Goal: Information Seeking & Learning: Compare options

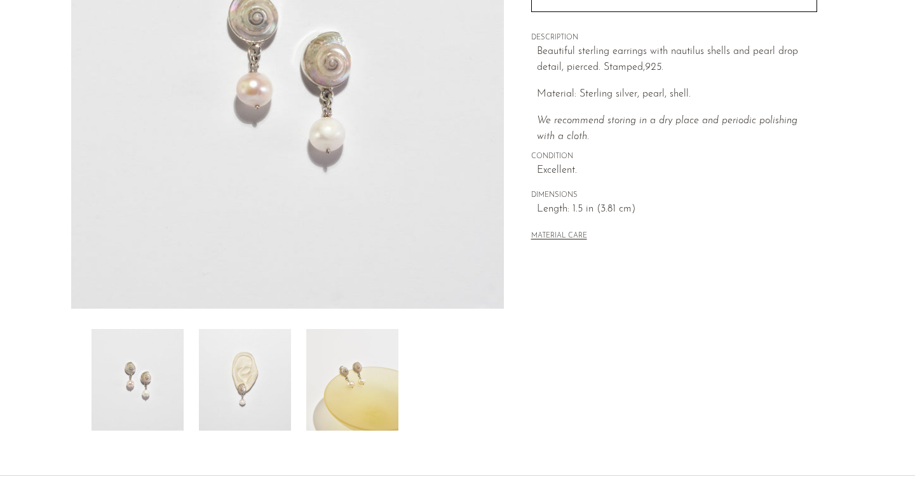
scroll to position [222, 0]
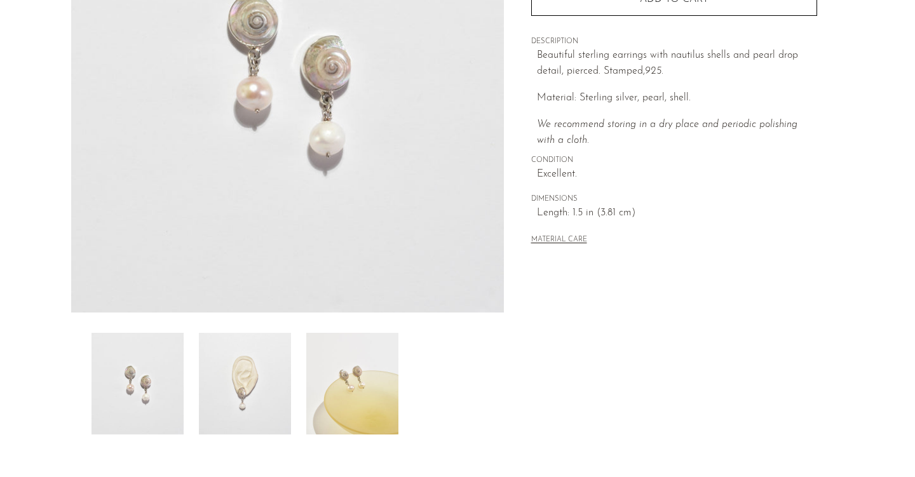
click at [247, 415] on img at bounding box center [245, 384] width 92 height 102
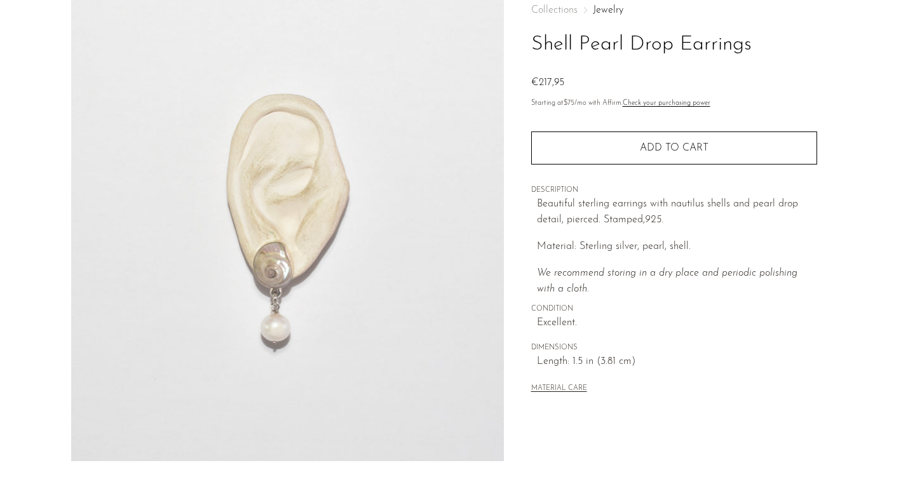
scroll to position [70, 0]
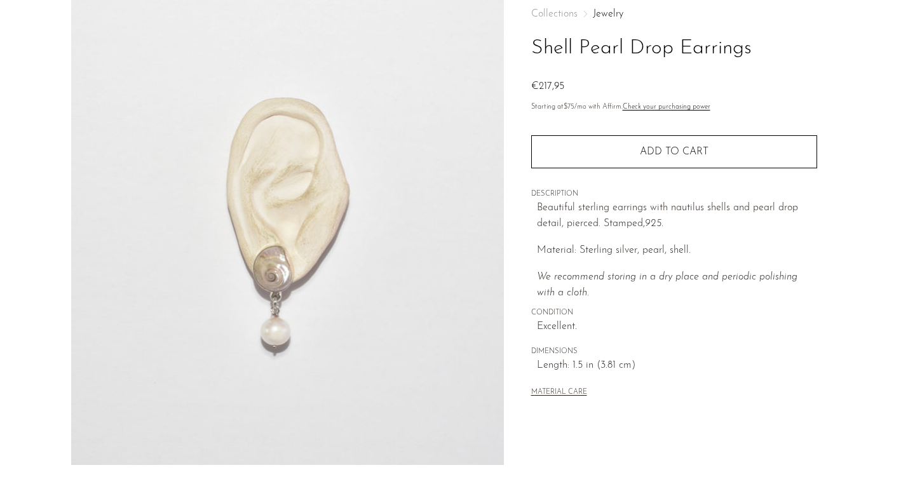
click at [281, 300] on img at bounding box center [287, 227] width 433 height 477
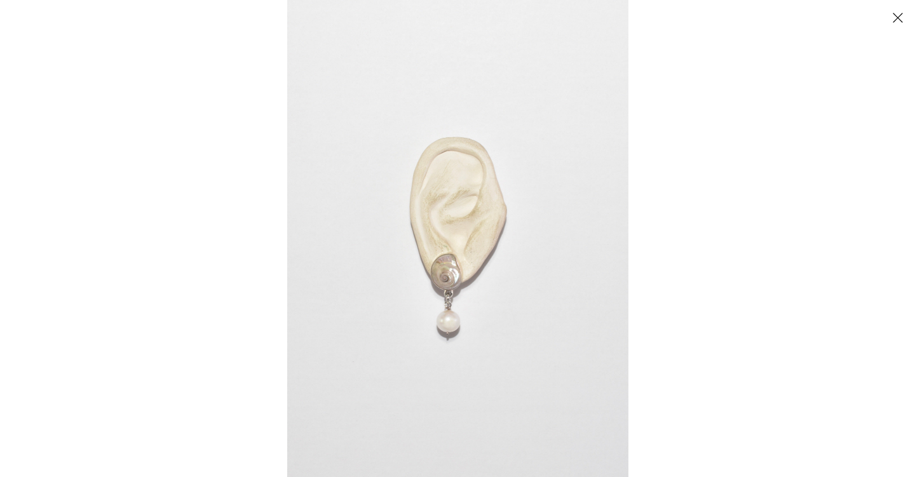
click at [468, 224] on img at bounding box center [457, 238] width 341 height 477
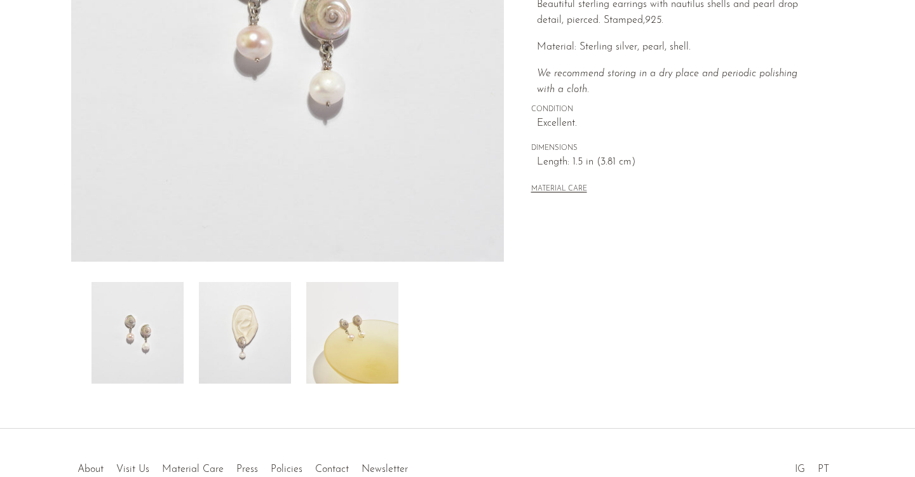
scroll to position [275, 0]
click at [281, 334] on img at bounding box center [245, 331] width 92 height 102
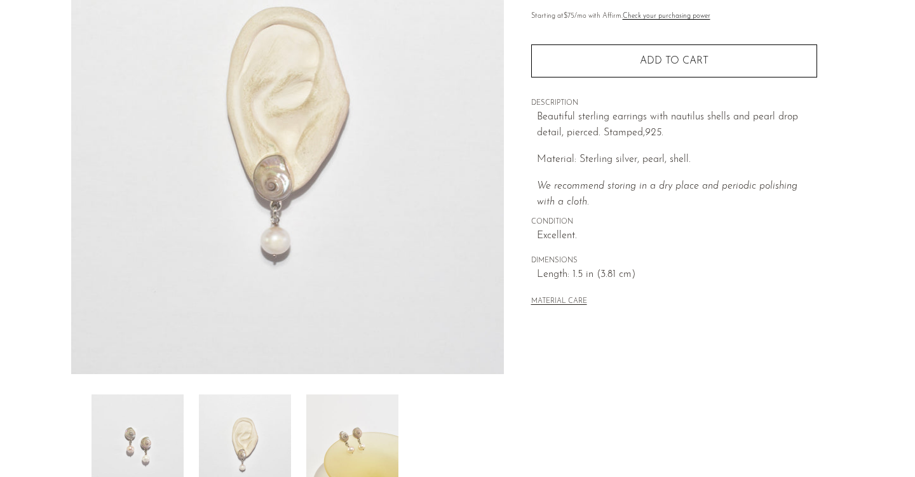
scroll to position [142, 0]
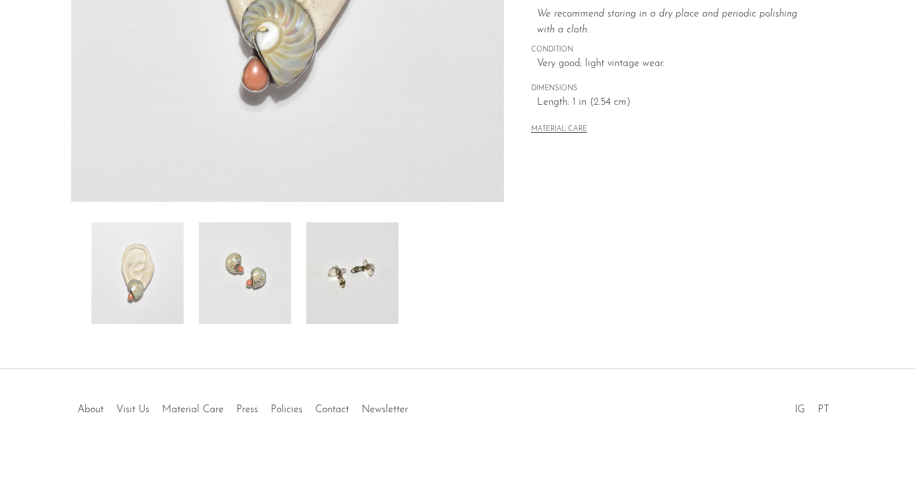
scroll to position [350, 0]
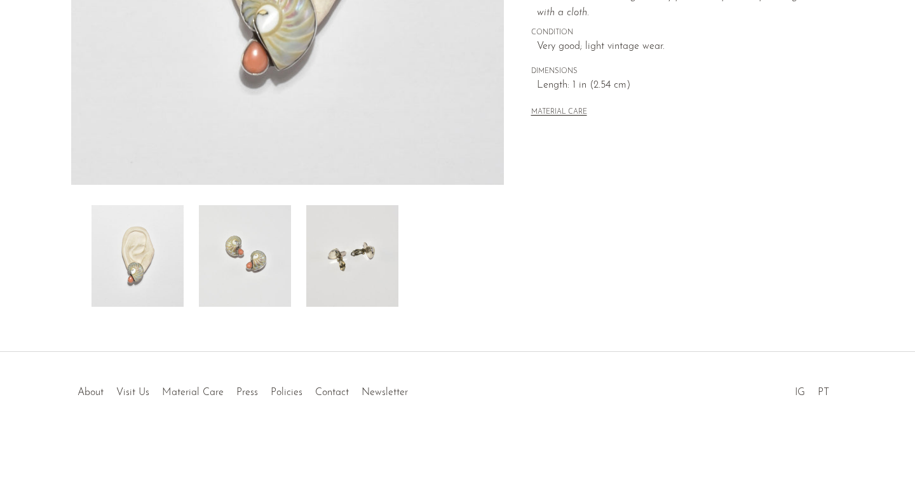
click at [263, 260] on img at bounding box center [245, 256] width 92 height 102
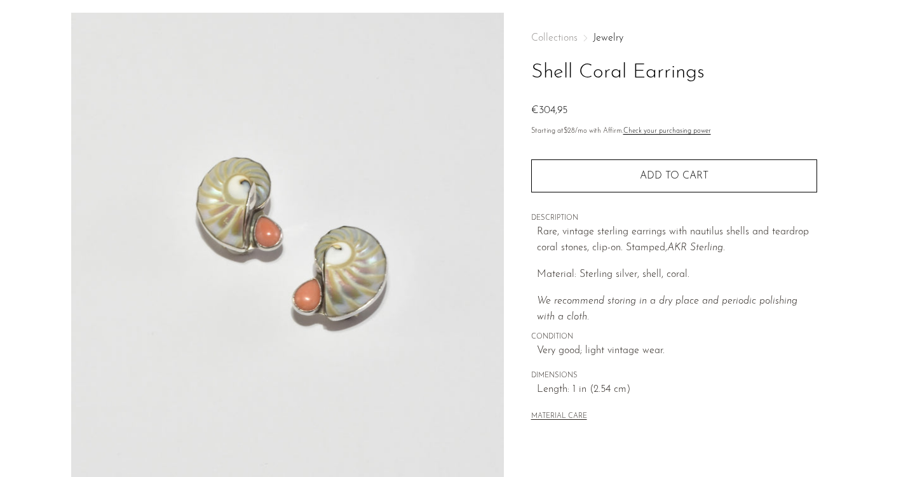
scroll to position [44, 0]
click at [337, 204] on img at bounding box center [287, 252] width 433 height 477
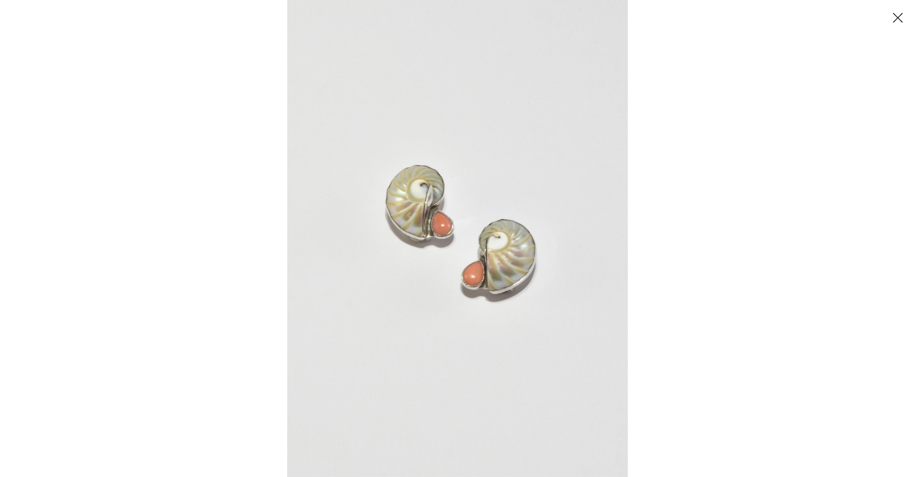
click at [388, 280] on img at bounding box center [457, 238] width 341 height 477
